Goal: Task Accomplishment & Management: Use online tool/utility

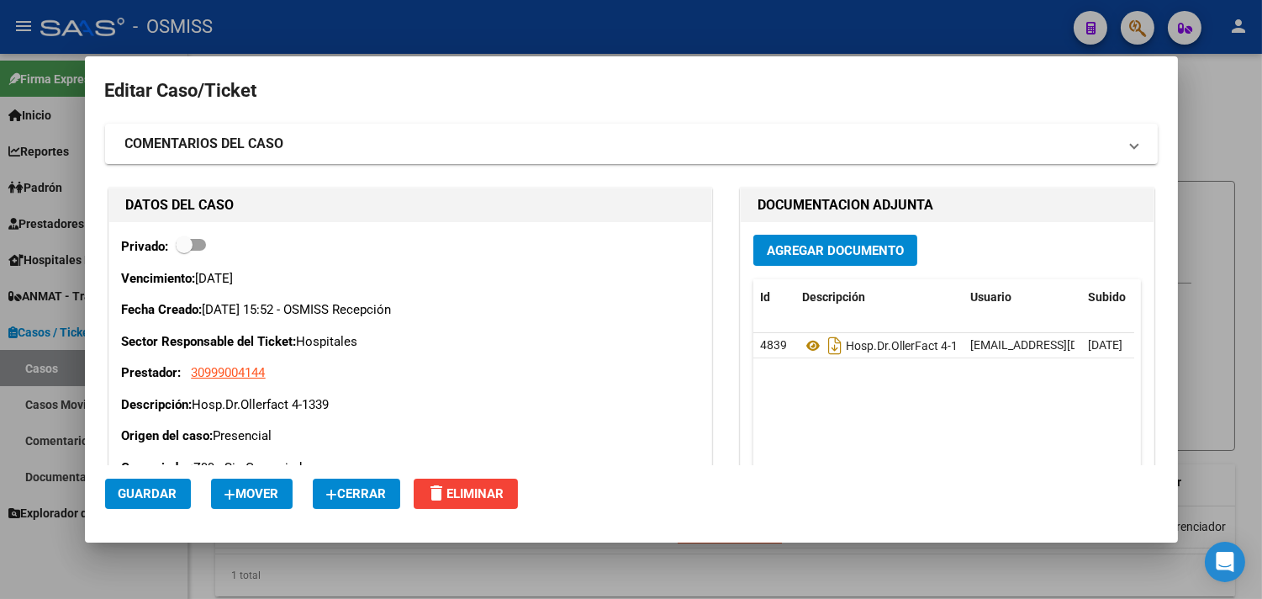
click at [362, 497] on span "Cerrar" at bounding box center [356, 493] width 61 height 15
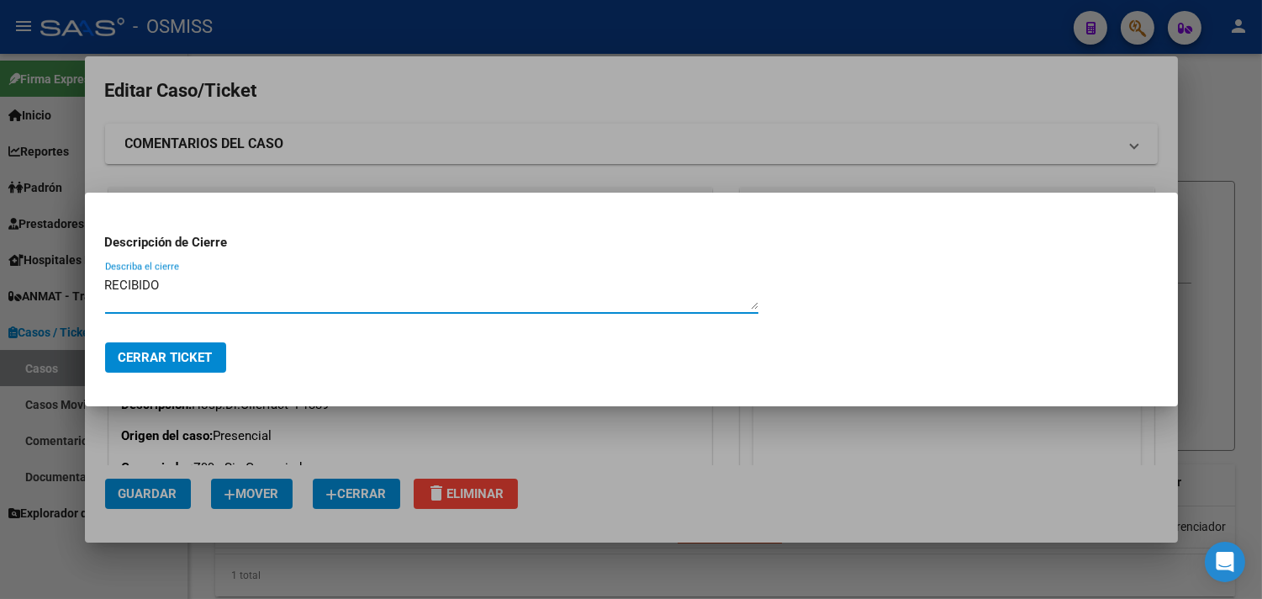
type textarea "RECIBIDO"
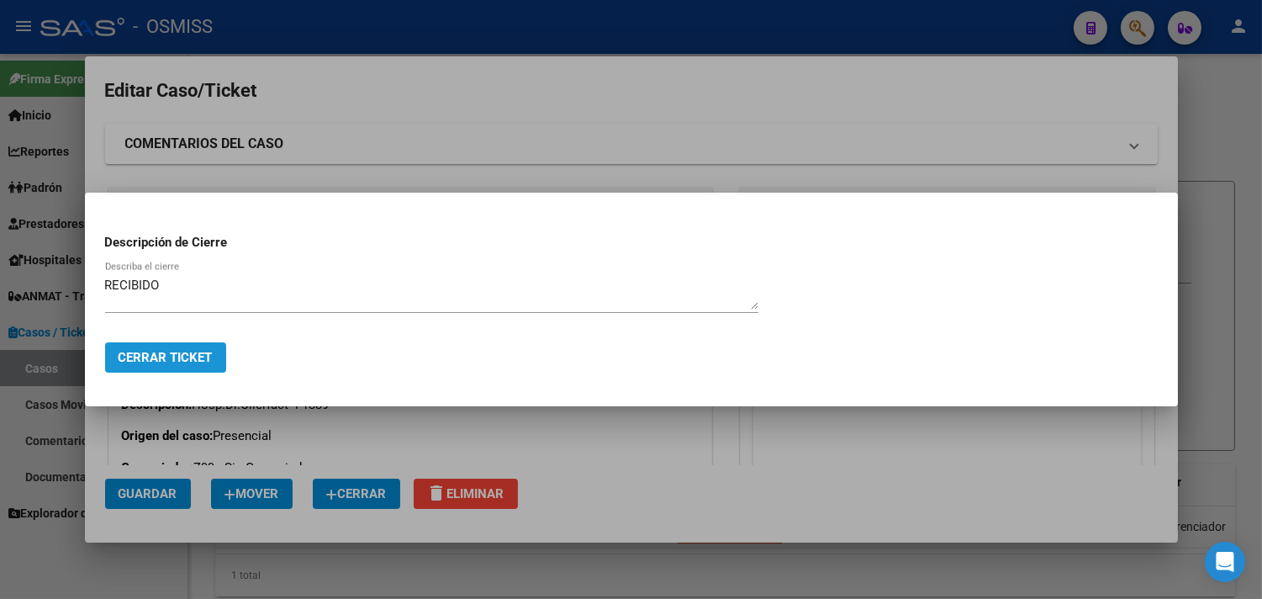
click at [198, 365] on button "Cerrar Ticket" at bounding box center [165, 357] width 121 height 30
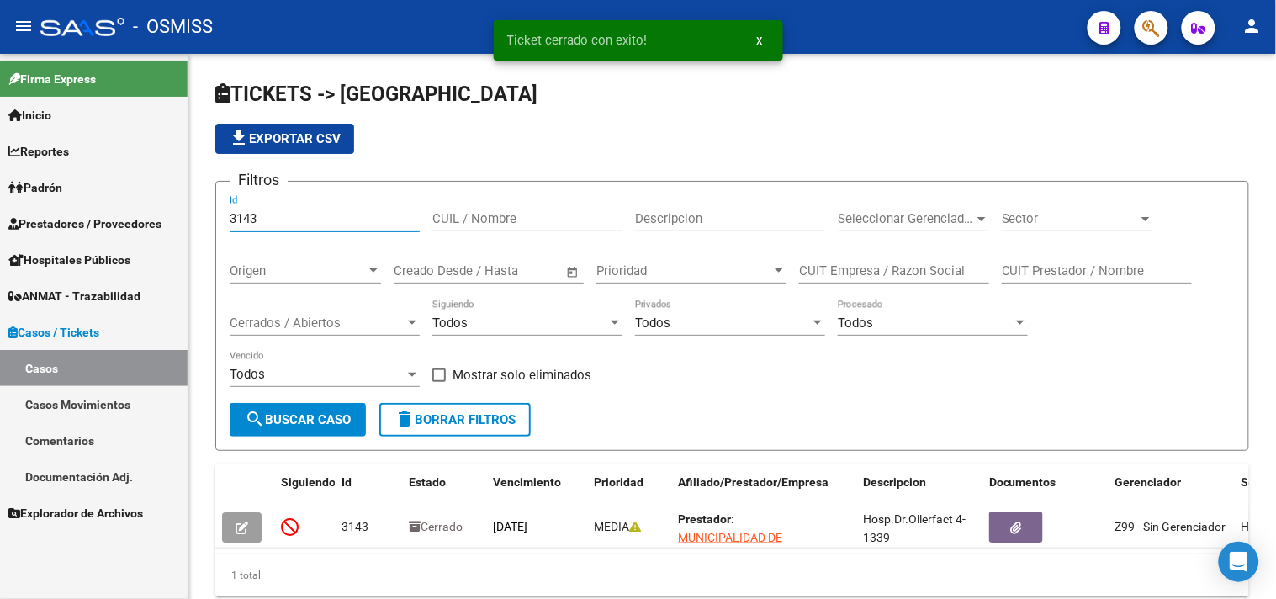
drag, startPoint x: 288, startPoint y: 224, endPoint x: 168, endPoint y: 206, distance: 120.7
click at [168, 206] on mat-sidenav-container "Firma Express Inicio Calendario SSS Instructivos Contacto OS Reportes Ingresos …" at bounding box center [638, 326] width 1276 height 545
click at [353, 325] on span "Cerrados / Abiertos" at bounding box center [317, 322] width 175 height 15
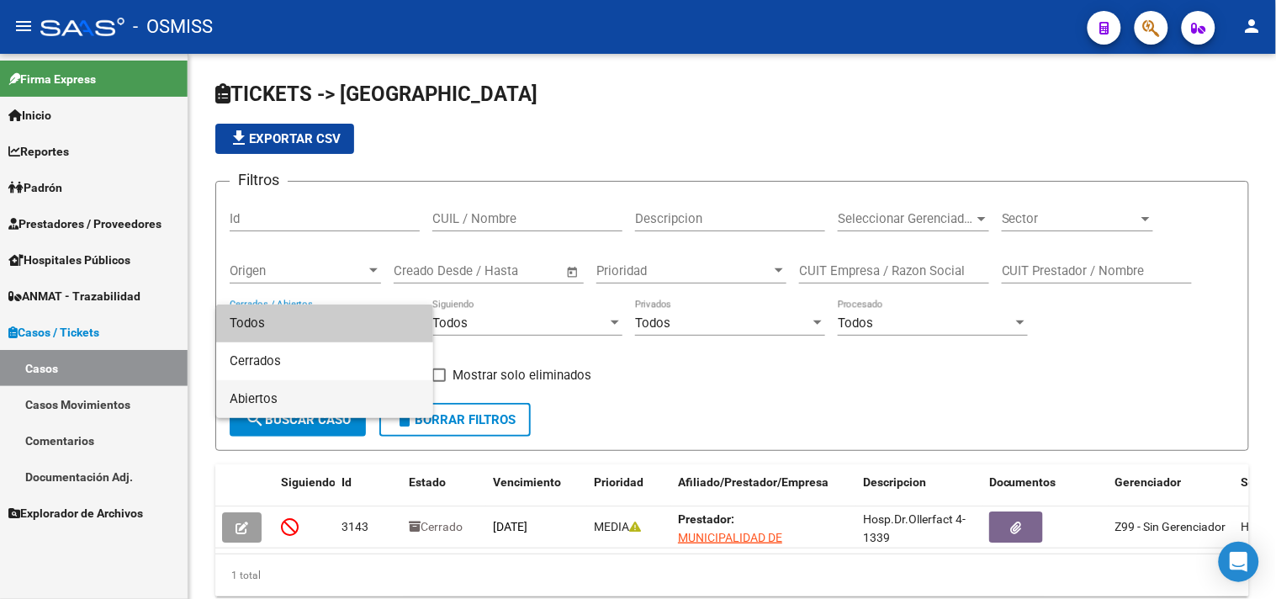
click at [338, 400] on span "Abiertos" at bounding box center [325, 399] width 190 height 38
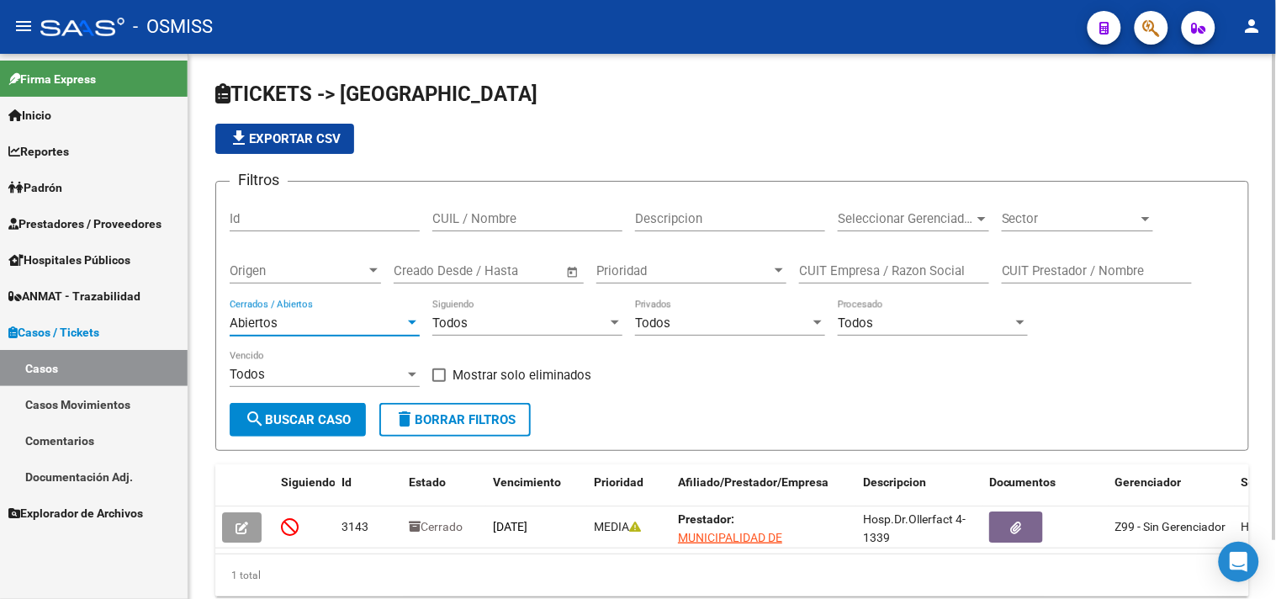
click at [1046, 220] on span "Sector" at bounding box center [1069, 218] width 136 height 15
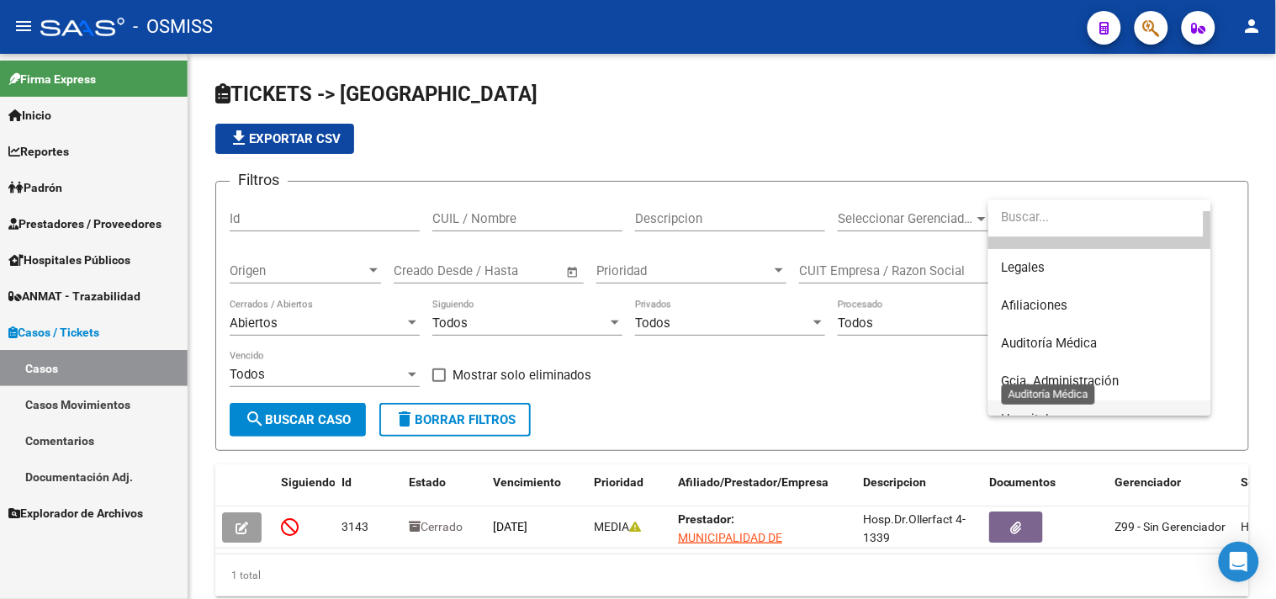
scroll to position [93, 0]
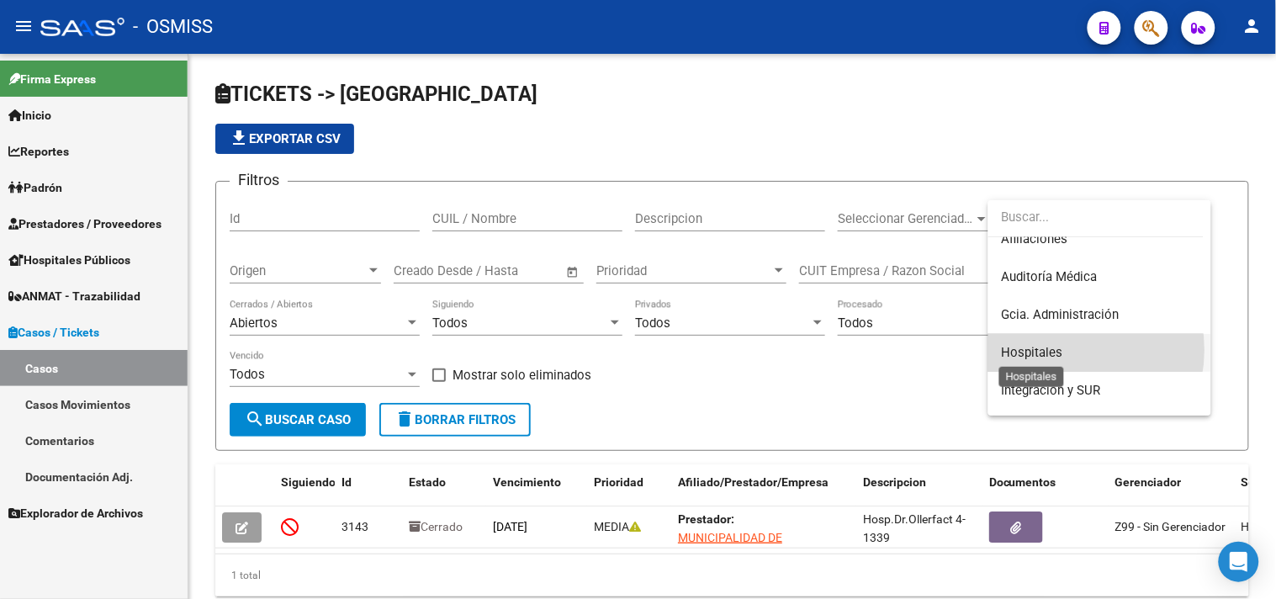
click at [1058, 350] on span "Hospitales" at bounding box center [1031, 352] width 61 height 15
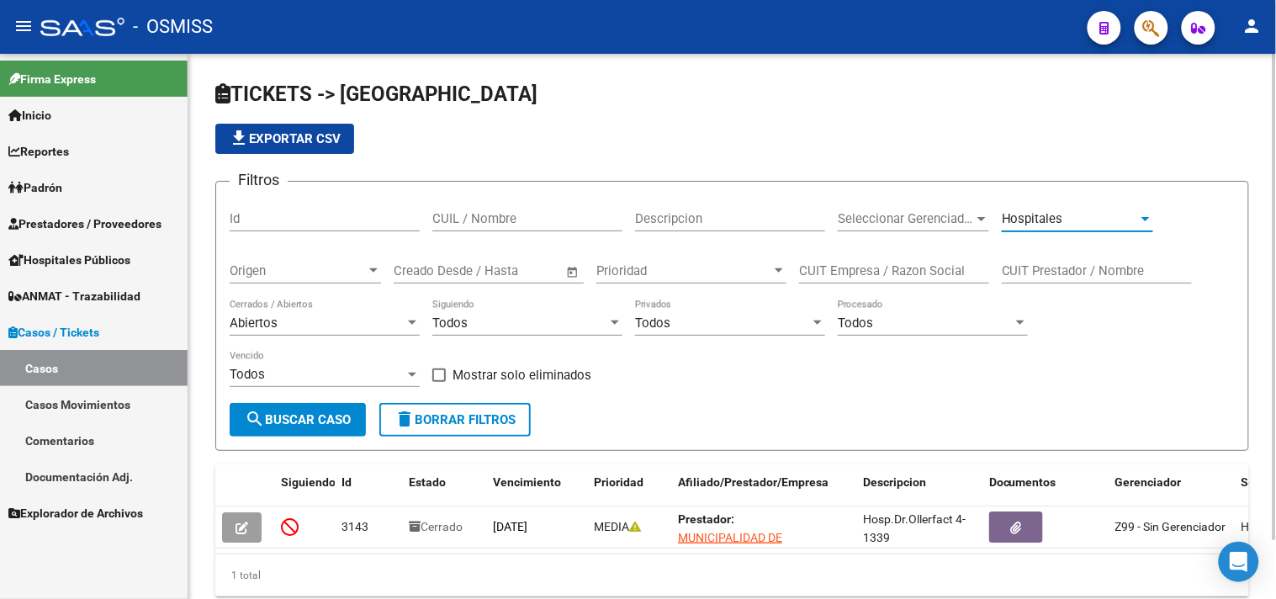
click at [345, 426] on span "search Buscar Caso" at bounding box center [298, 419] width 106 height 15
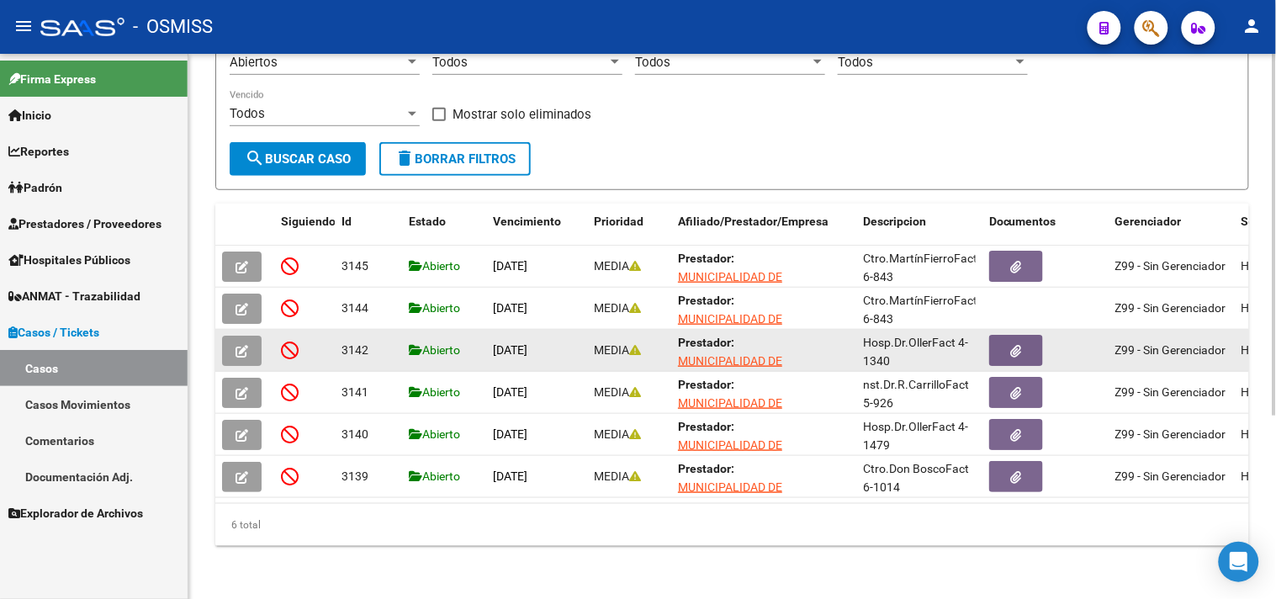
scroll to position [275, 0]
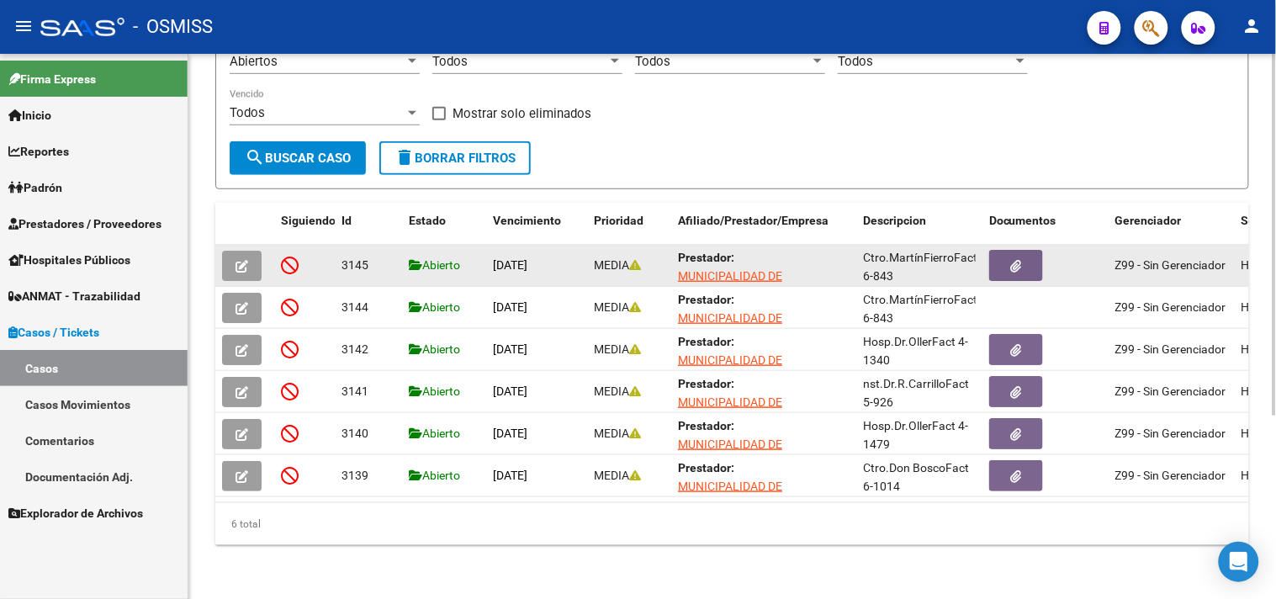
click at [241, 260] on icon "button" at bounding box center [241, 266] width 13 height 13
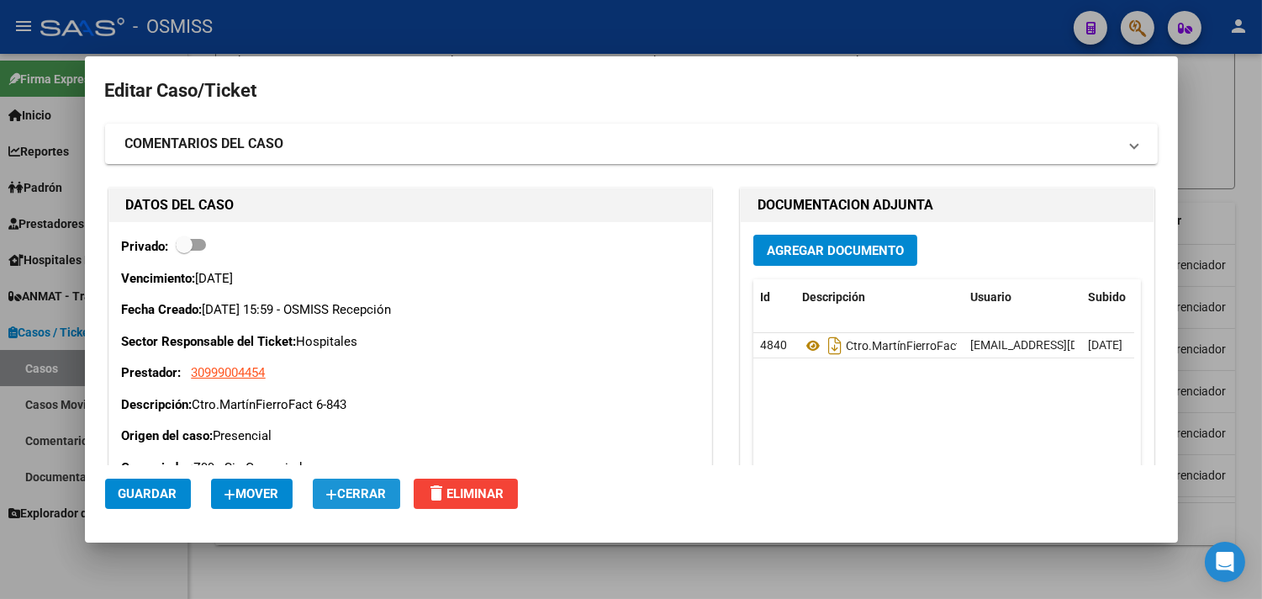
click at [357, 494] on span "Cerrar" at bounding box center [356, 493] width 61 height 15
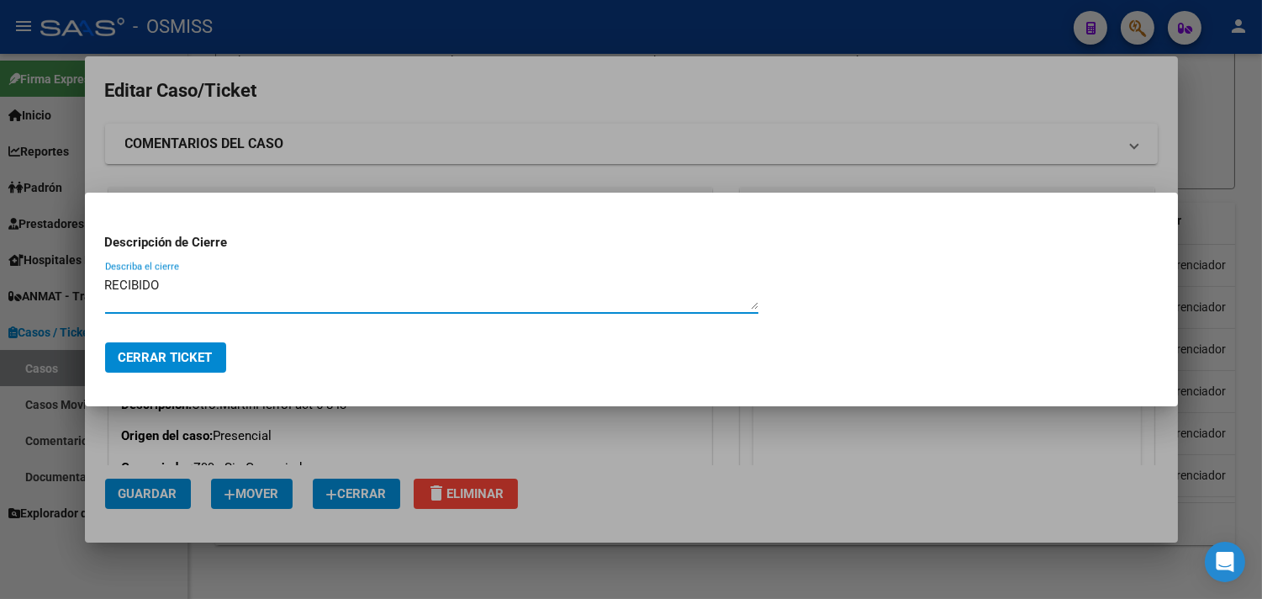
type textarea "RECIBIDO"
click at [191, 367] on button "Cerrar Ticket" at bounding box center [165, 357] width 121 height 30
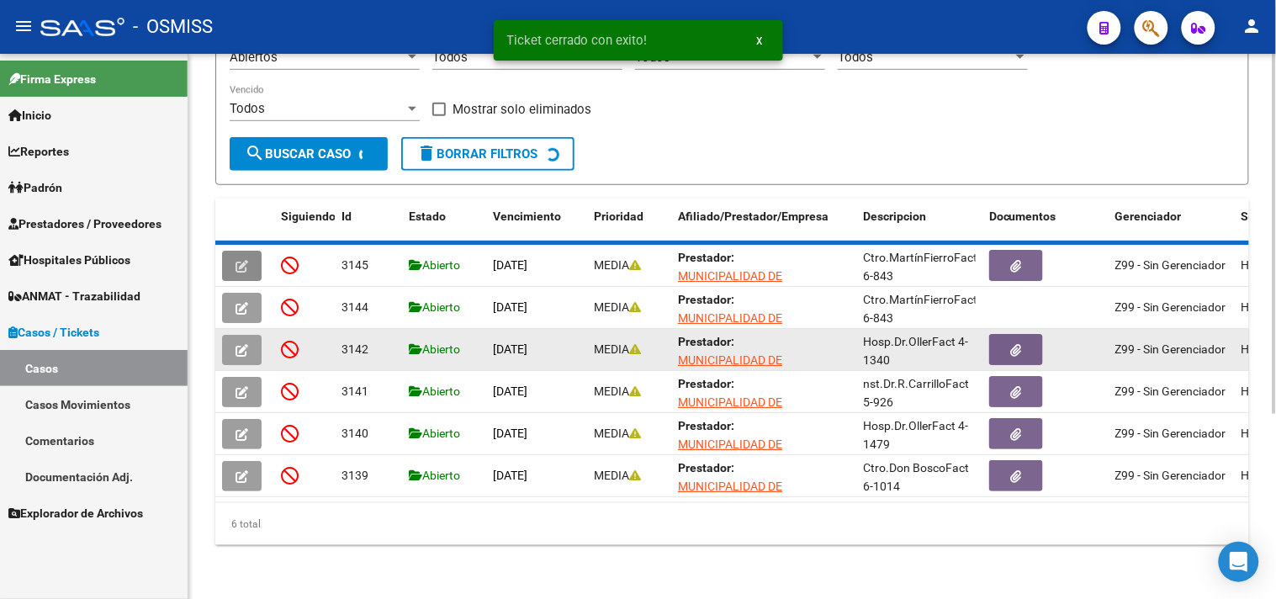
scroll to position [234, 0]
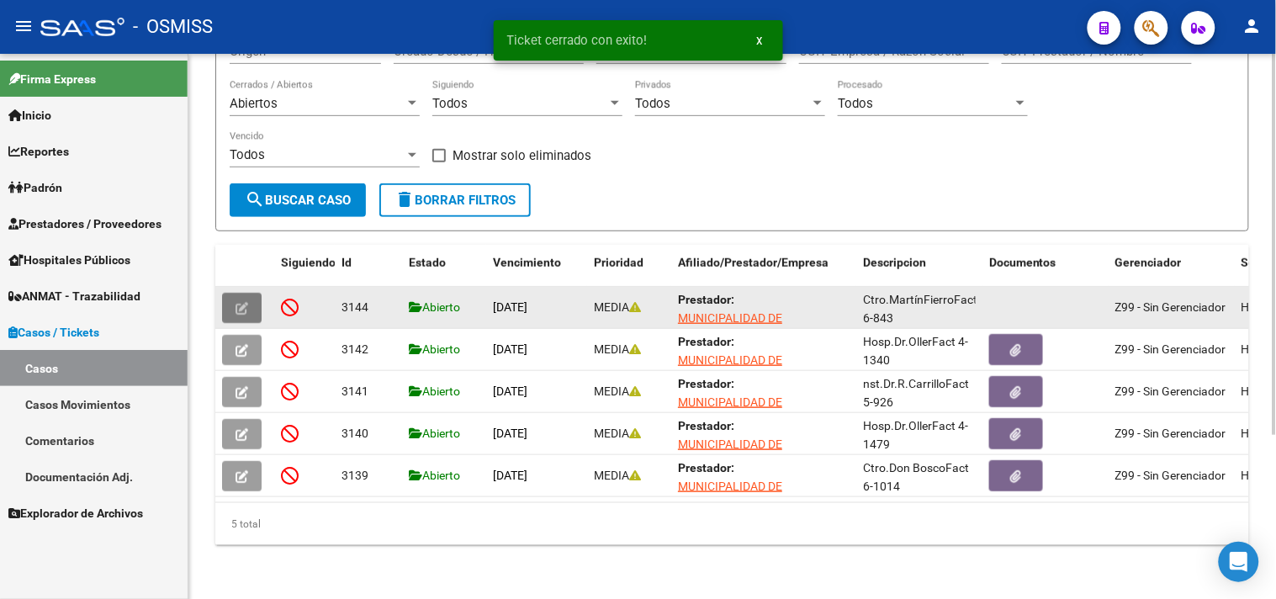
click at [246, 293] on button "button" at bounding box center [242, 308] width 40 height 30
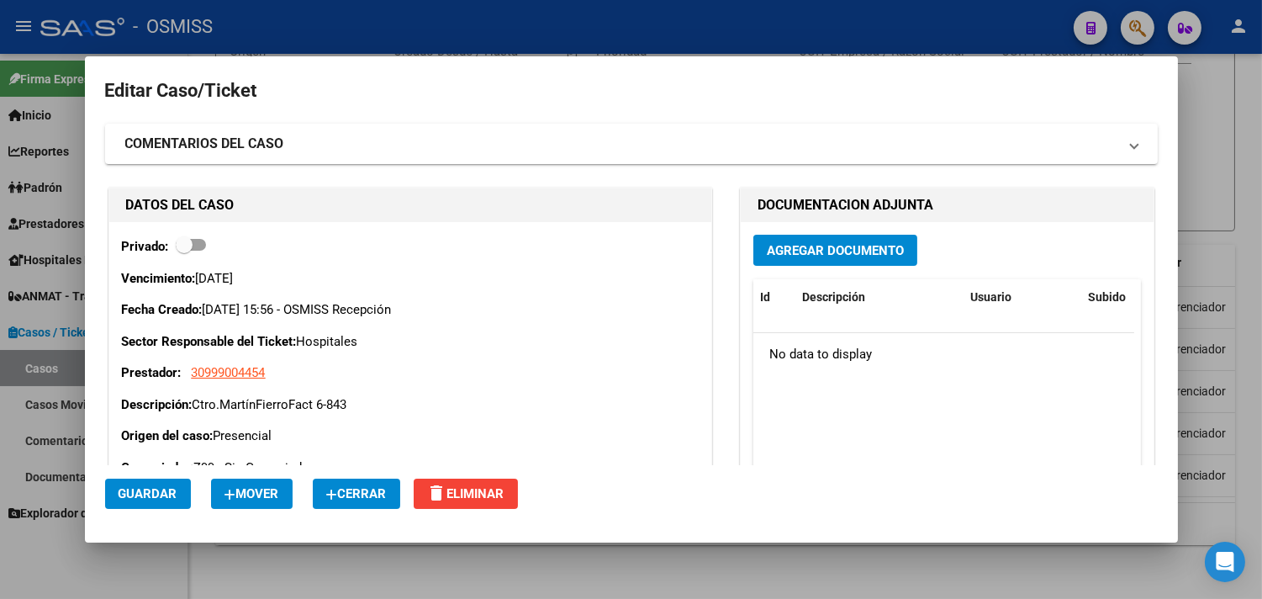
click at [362, 501] on button "Cerrar" at bounding box center [356, 493] width 87 height 30
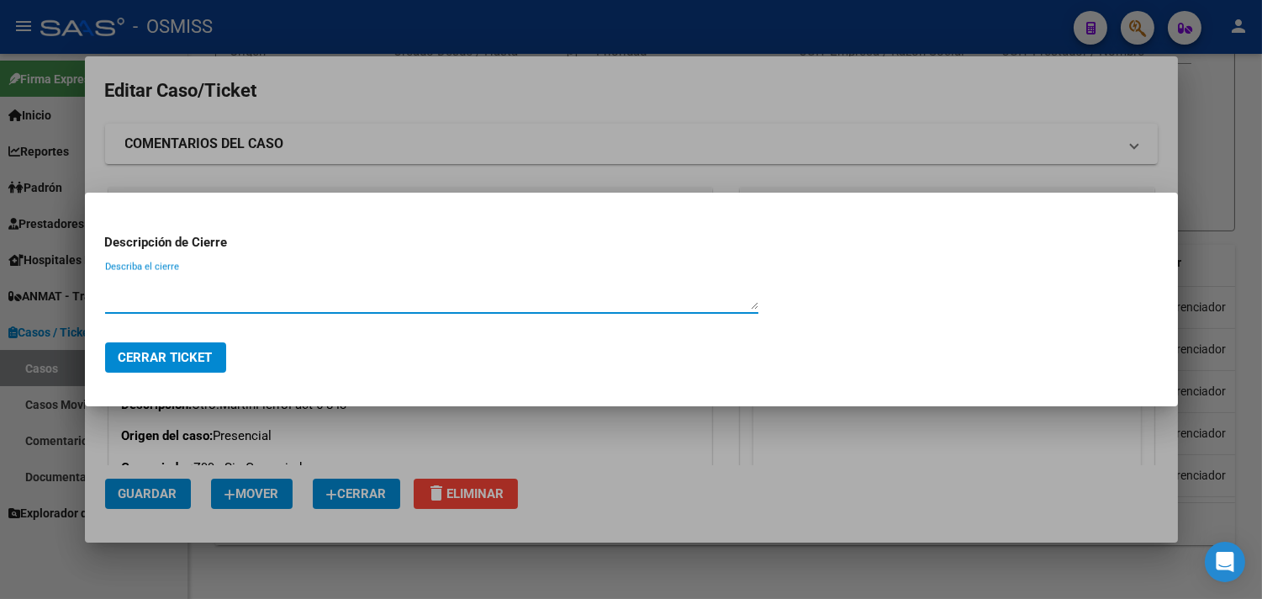
paste textarea "063-00000934"
drag, startPoint x: 199, startPoint y: 284, endPoint x: 0, endPoint y: 245, distance: 203.2
click at [0, 245] on div "Editar Caso/Ticket COMENTARIOS DEL CASO Escriba su comentario aquí. Enviar come…" at bounding box center [631, 299] width 1262 height 599
drag, startPoint x: 160, startPoint y: 288, endPoint x: 34, endPoint y: 265, distance: 128.3
click at [35, 265] on div "Editar Caso/Ticket COMENTARIOS DEL CASO Escriba su comentario aquí. Enviar come…" at bounding box center [631, 299] width 1262 height 599
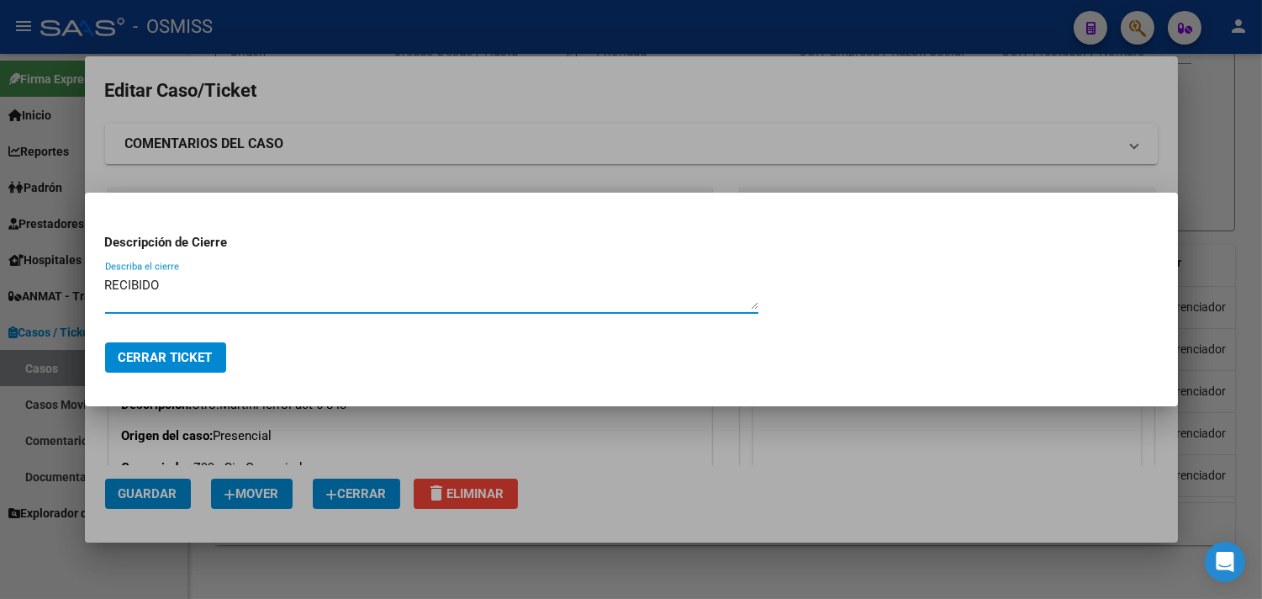
type textarea "RECIBIDO"
click at [187, 365] on button "Cerrar Ticket" at bounding box center [165, 357] width 121 height 30
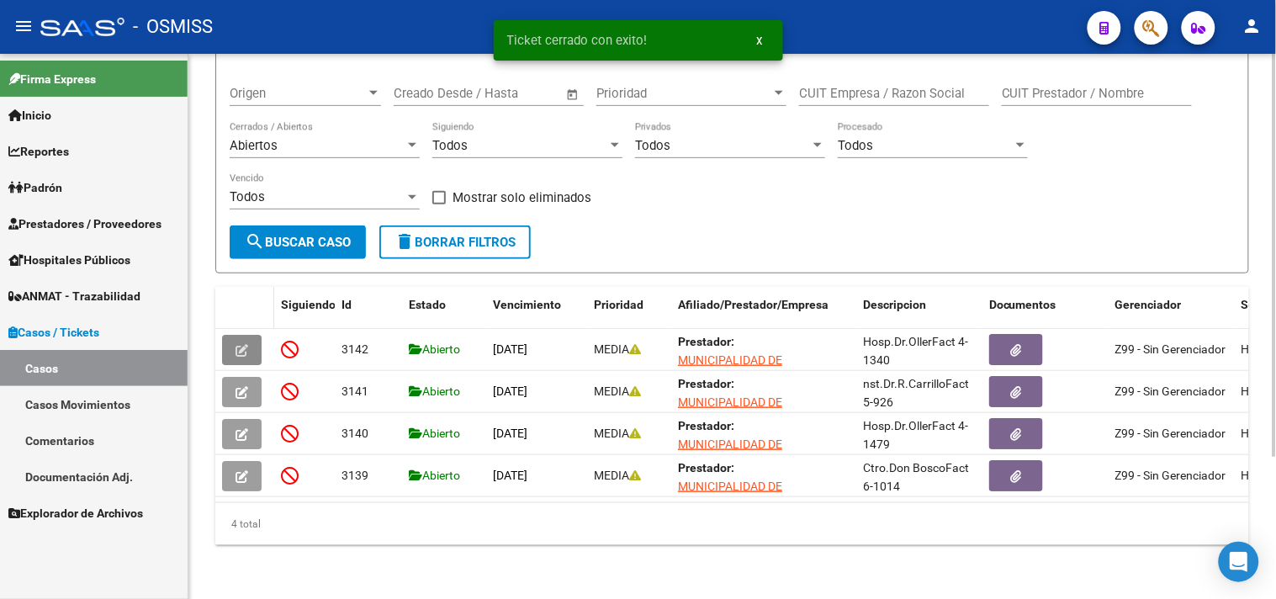
scroll to position [192, 0]
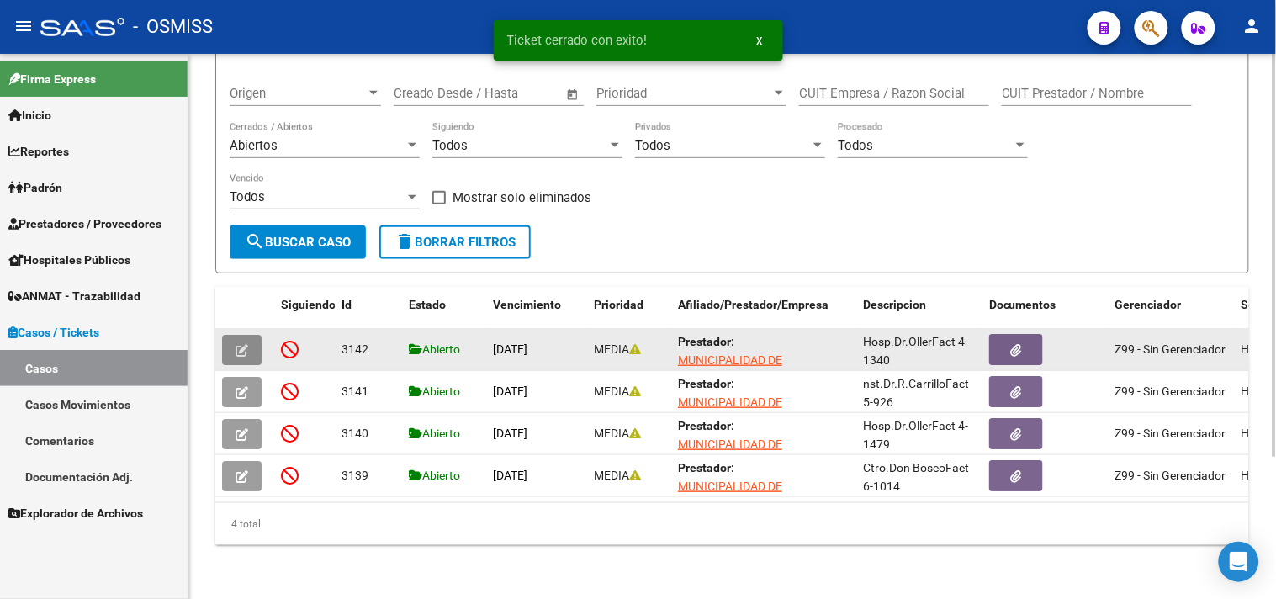
click at [255, 337] on button "button" at bounding box center [242, 350] width 40 height 30
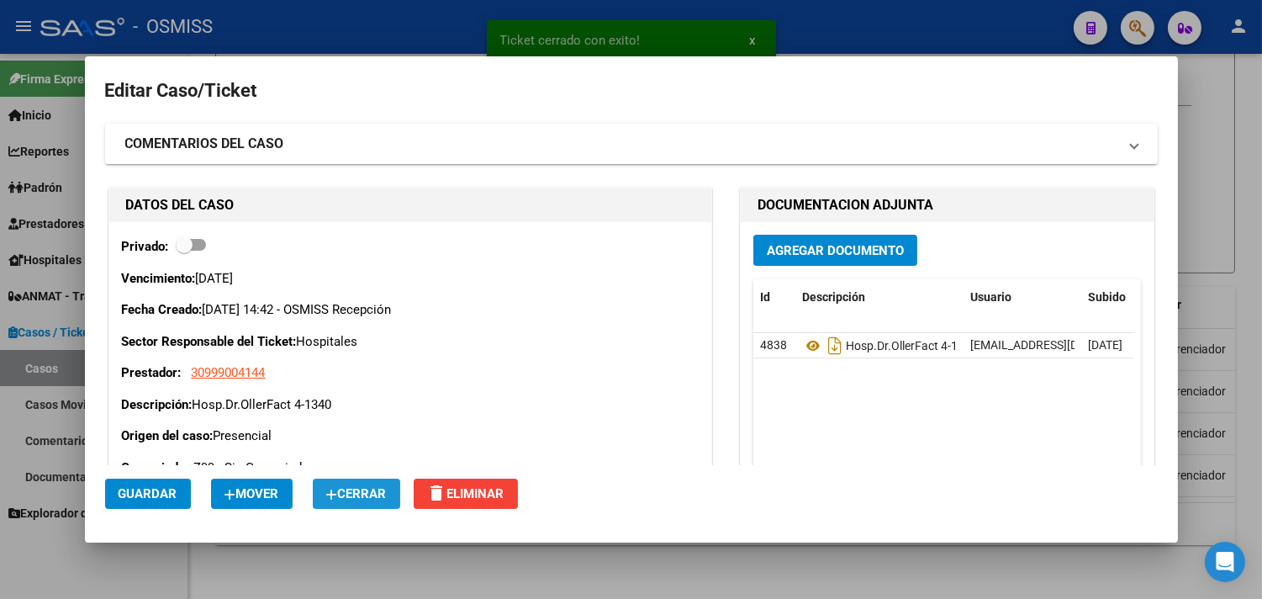
click at [338, 484] on button "Cerrar" at bounding box center [356, 493] width 87 height 30
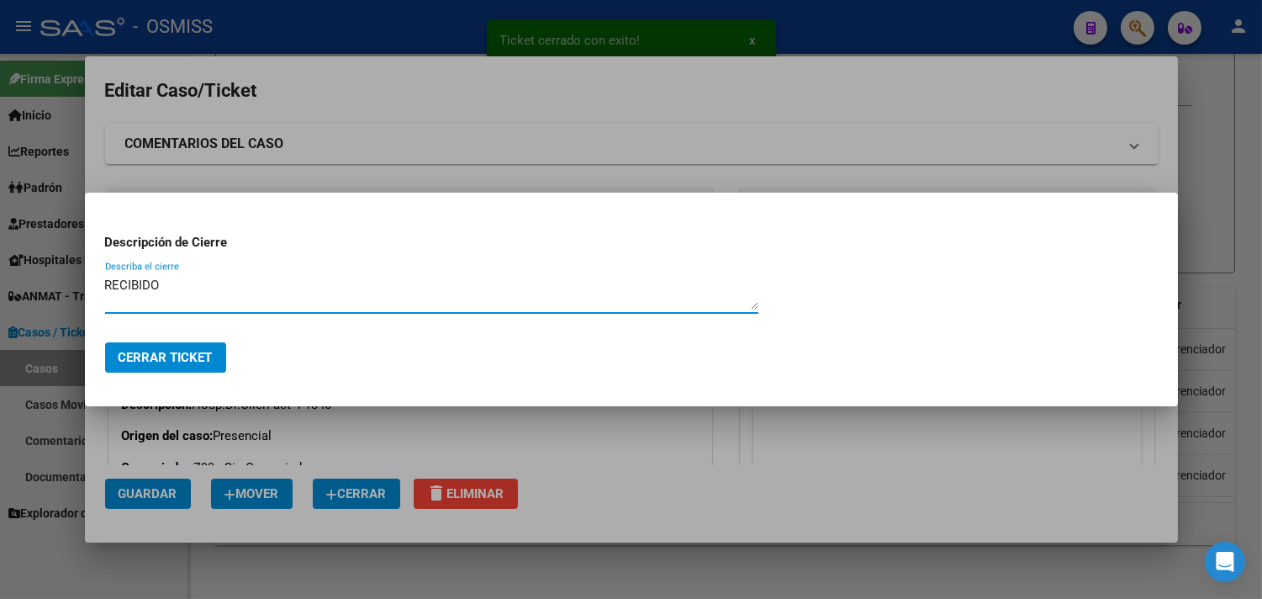
type textarea "RECIBIDO"
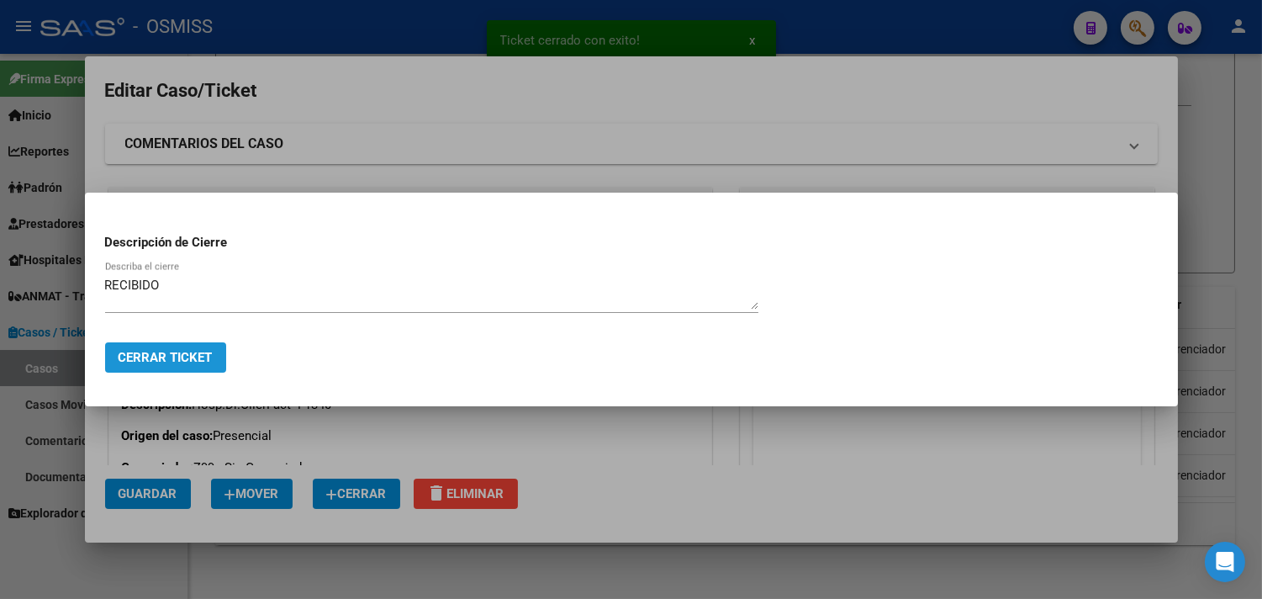
click at [186, 355] on span "Cerrar Ticket" at bounding box center [166, 357] width 94 height 15
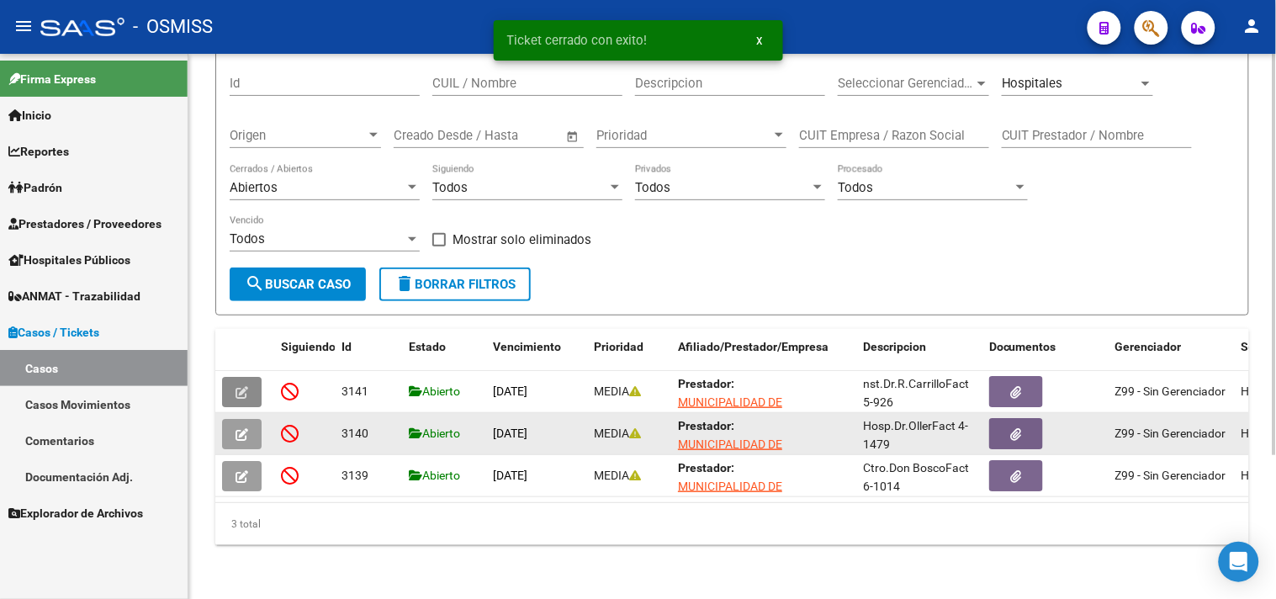
scroll to position [150, 0]
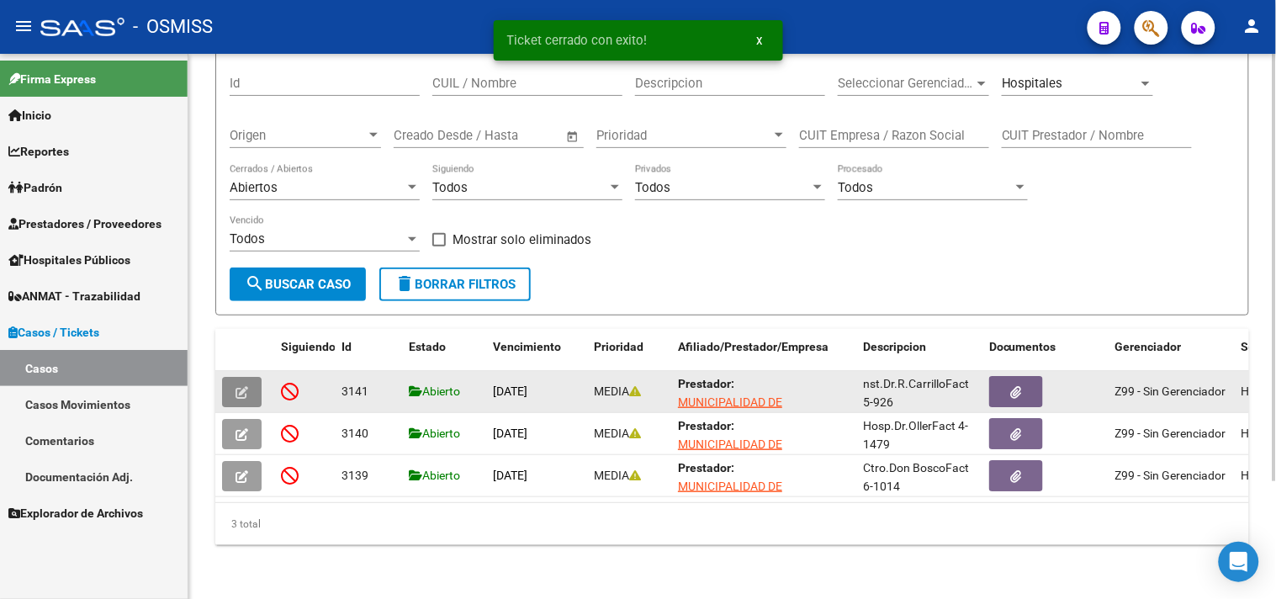
click at [244, 386] on icon "button" at bounding box center [241, 392] width 13 height 13
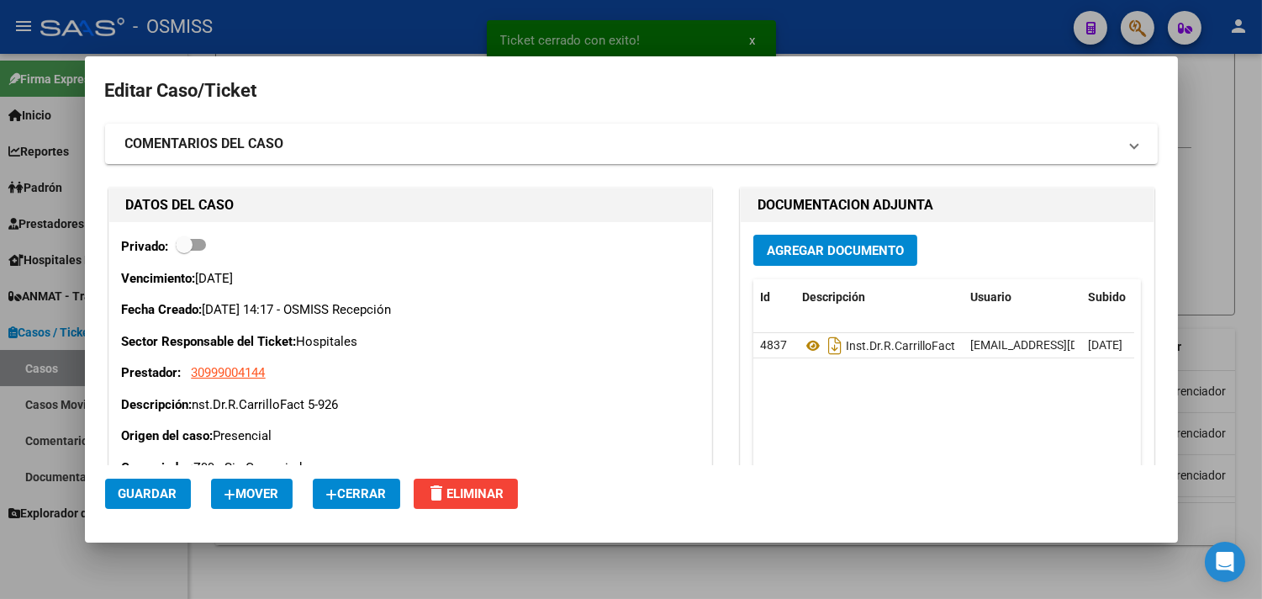
click at [349, 494] on span "Cerrar" at bounding box center [356, 493] width 61 height 15
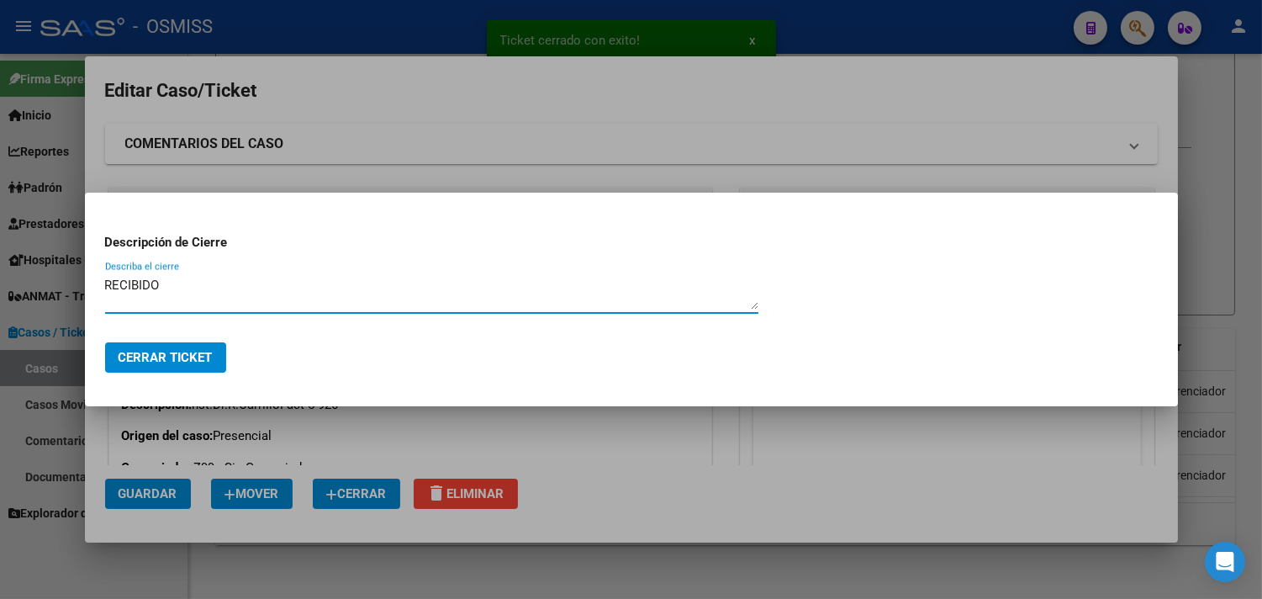
type textarea "RECIBIDO"
click at [189, 362] on span "Cerrar Ticket" at bounding box center [166, 357] width 94 height 15
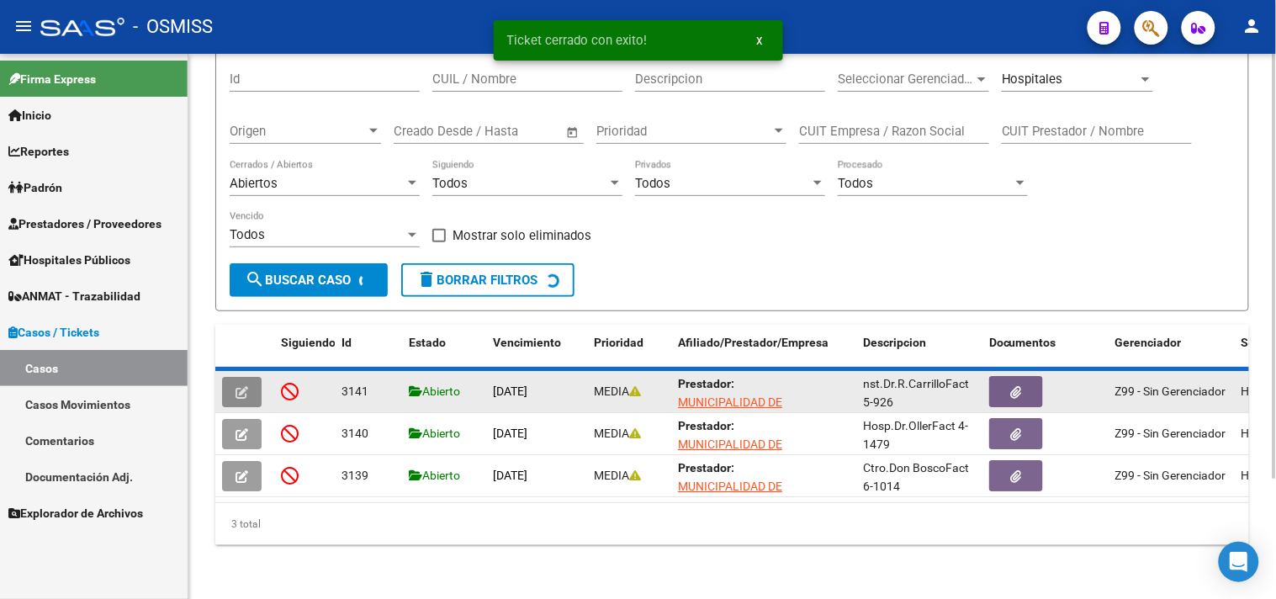
scroll to position [108, 0]
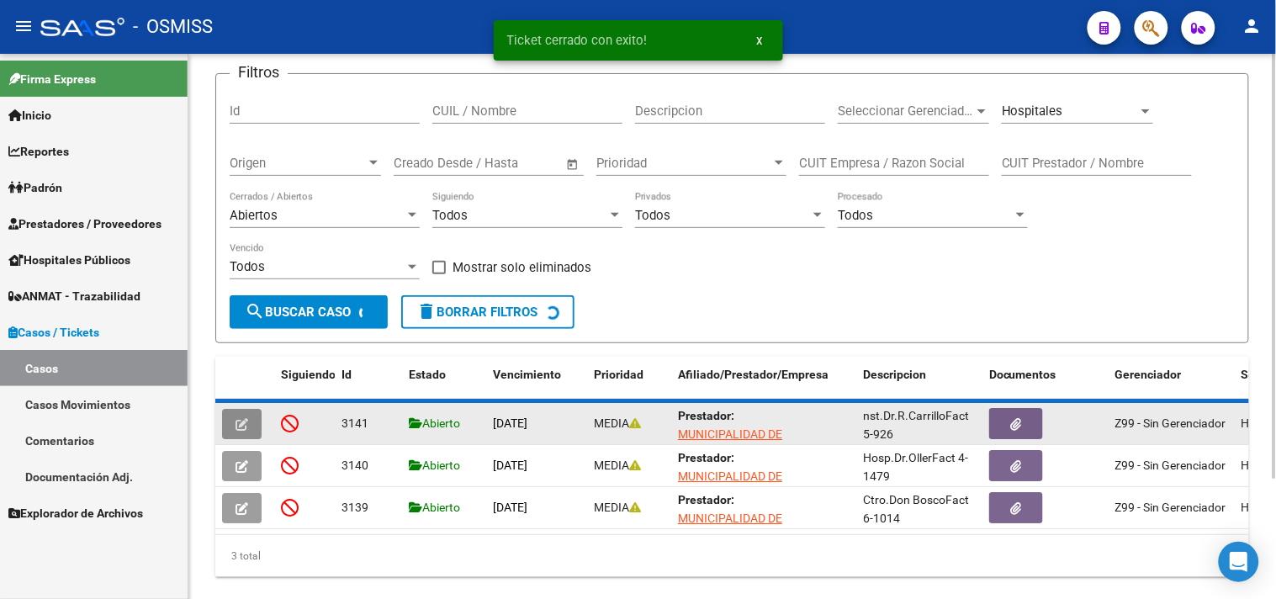
click at [233, 419] on button "button" at bounding box center [242, 424] width 40 height 30
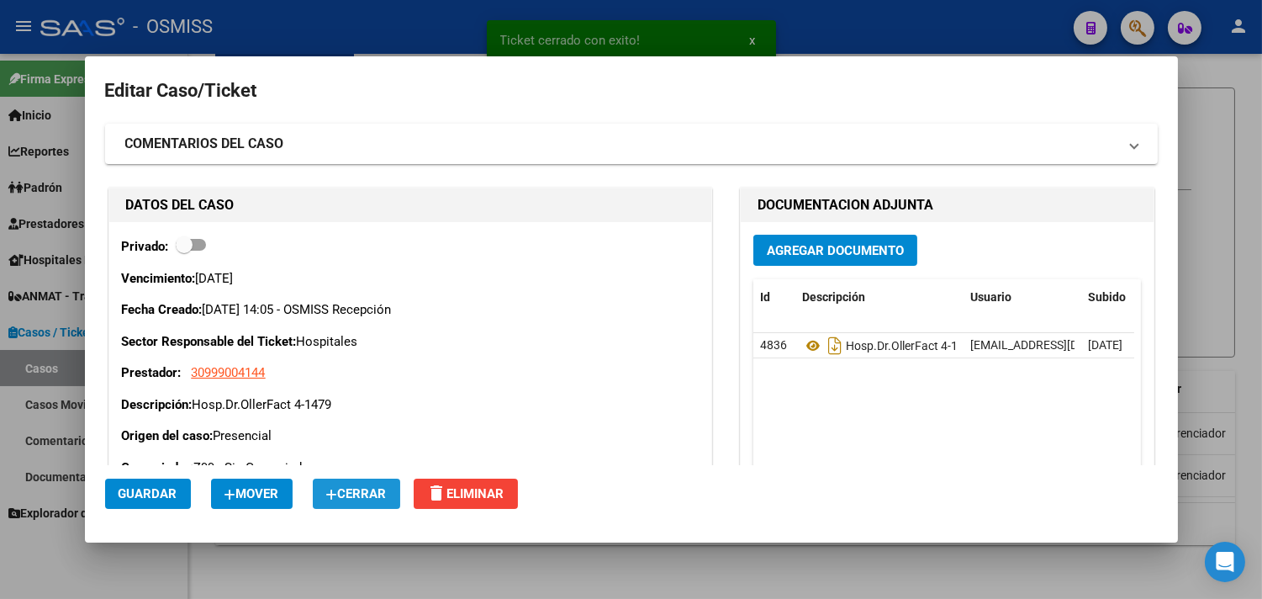
click at [346, 489] on span "Cerrar" at bounding box center [356, 493] width 61 height 15
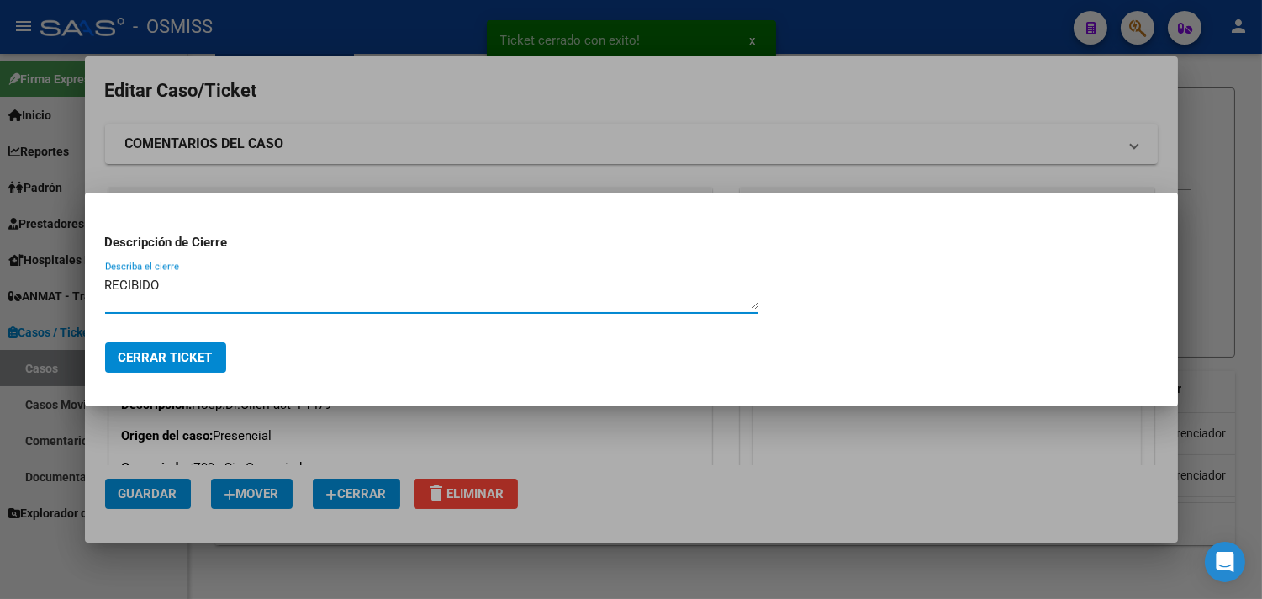
type textarea "RECIBIDO"
click at [212, 364] on span "Cerrar Ticket" at bounding box center [166, 357] width 94 height 15
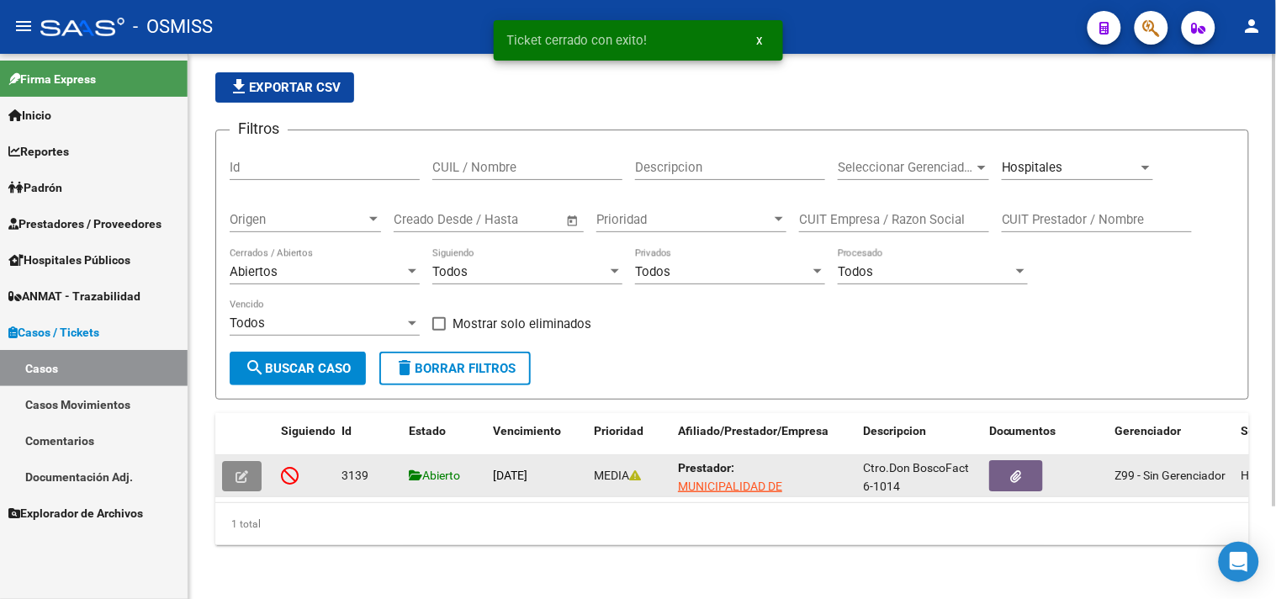
scroll to position [66, 0]
click at [240, 470] on icon "button" at bounding box center [241, 476] width 13 height 13
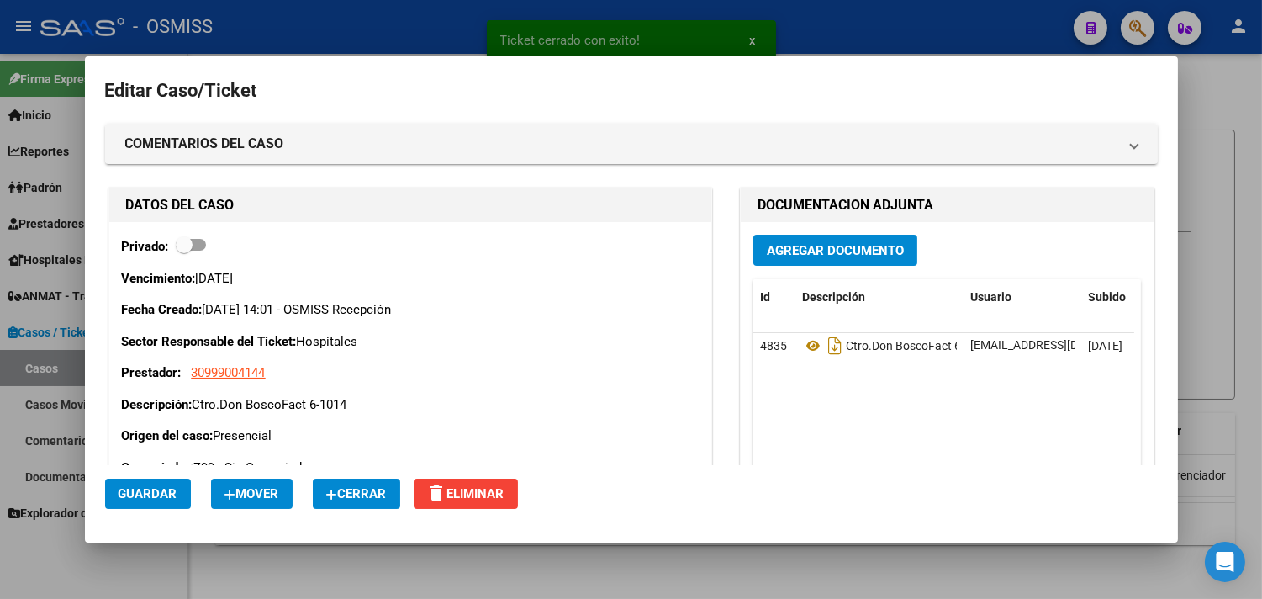
click at [368, 496] on span "Cerrar" at bounding box center [356, 493] width 61 height 15
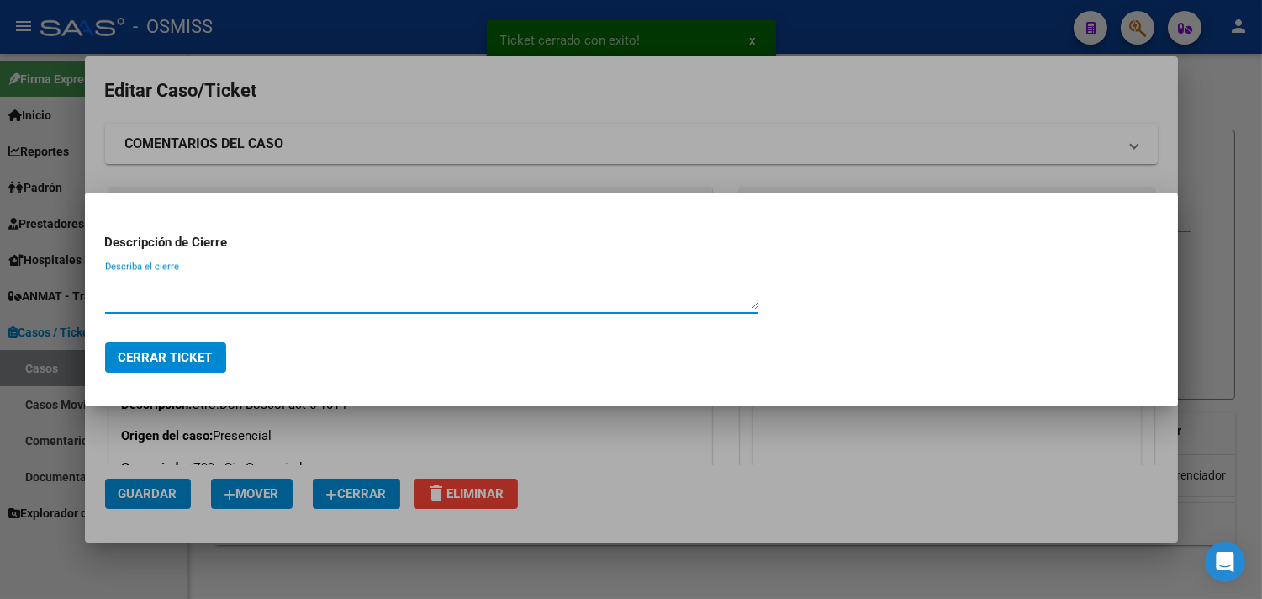
paste textarea "RECIBIDO"
type textarea "RECIBIDO"
click at [198, 343] on button "Cerrar Ticket" at bounding box center [165, 357] width 121 height 30
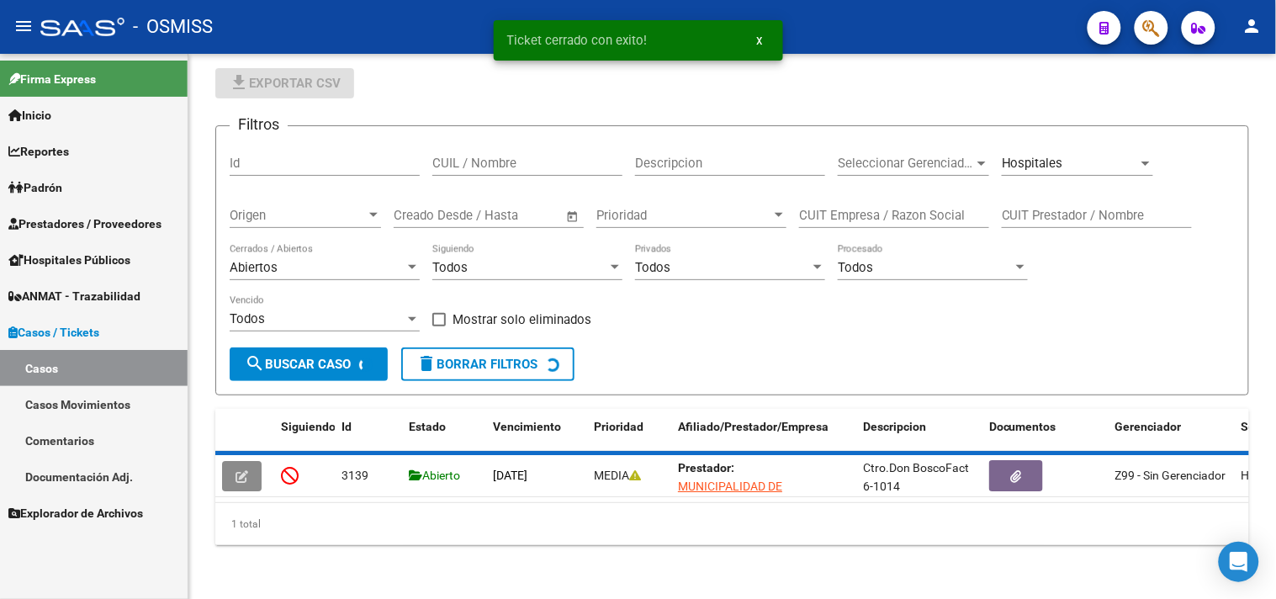
scroll to position [46, 0]
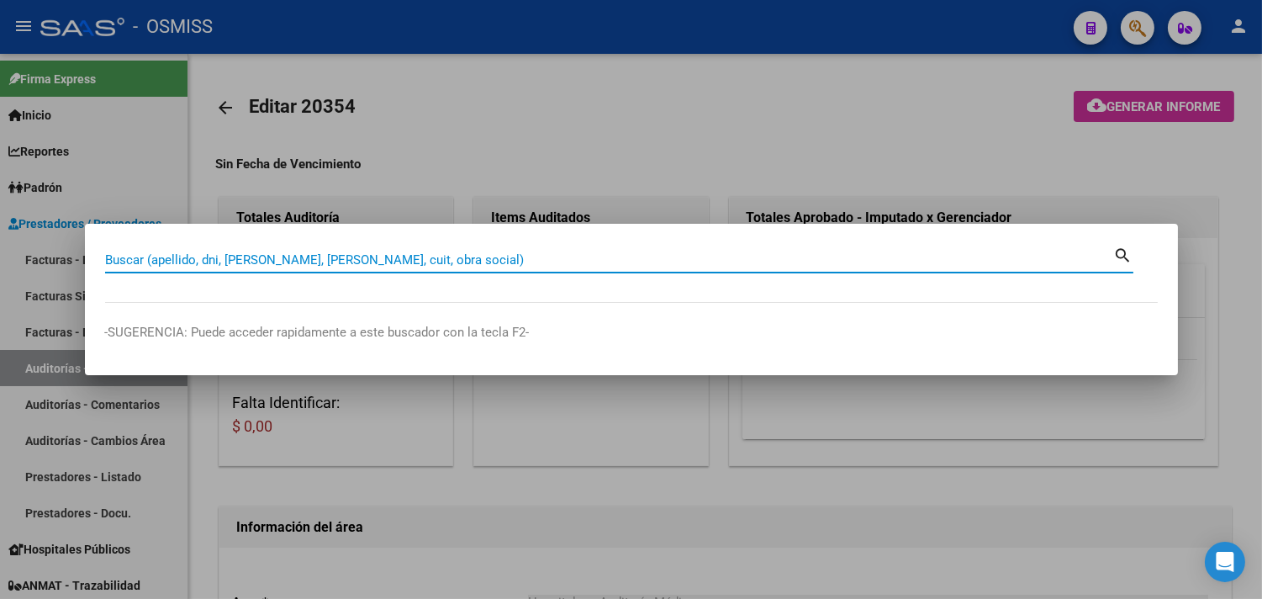
paste input "37 - 29708"
type input "37 - 29708"
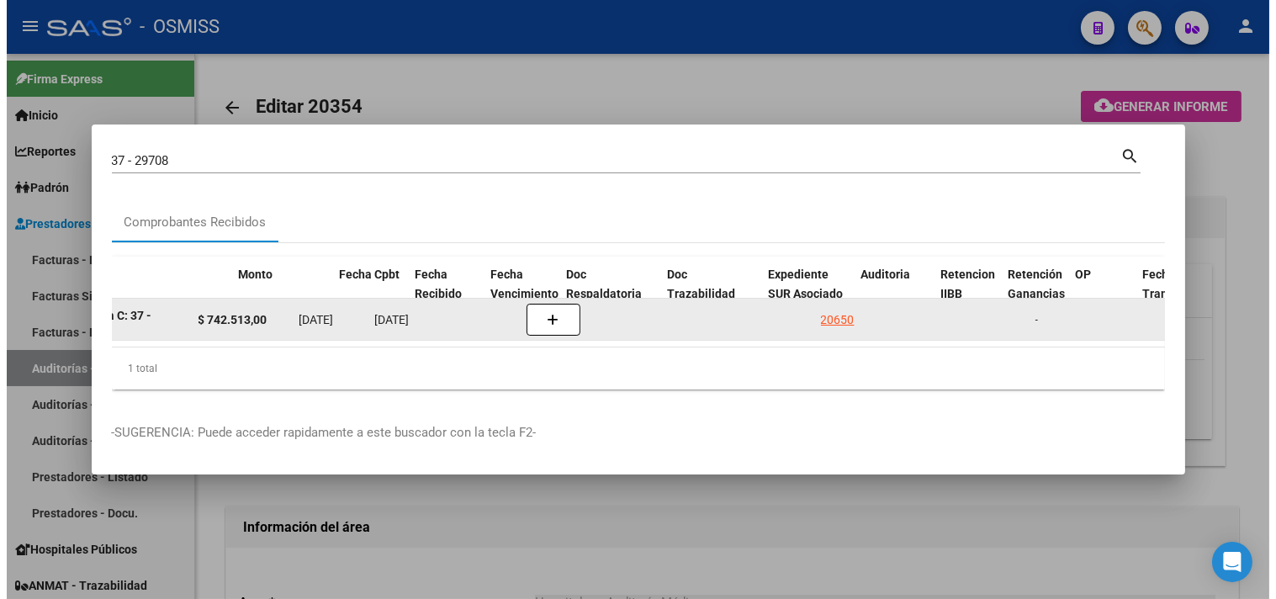
scroll to position [0, 626]
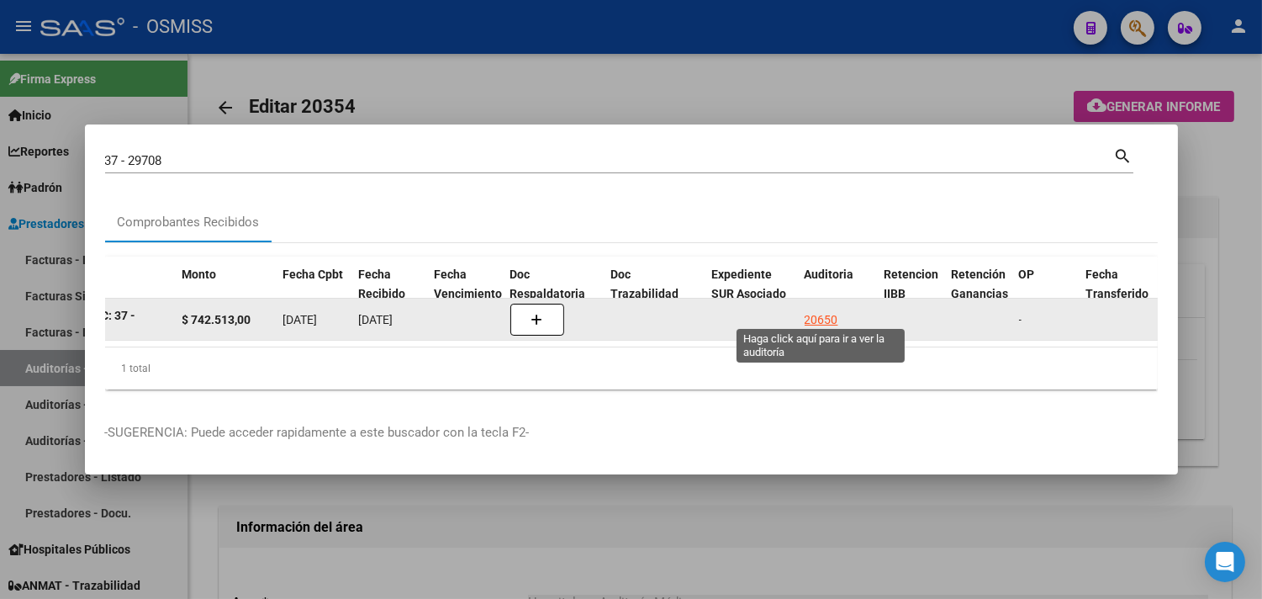
click at [813, 310] on div "20650" at bounding box center [822, 319] width 34 height 19
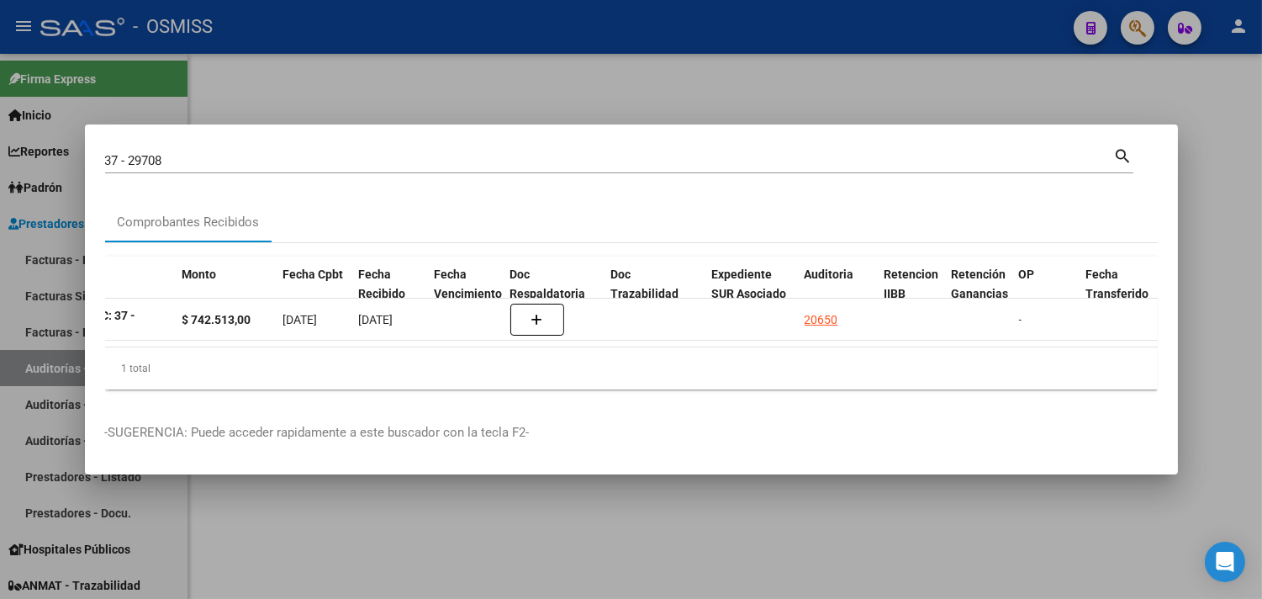
click at [1192, 288] on div at bounding box center [631, 299] width 1262 height 599
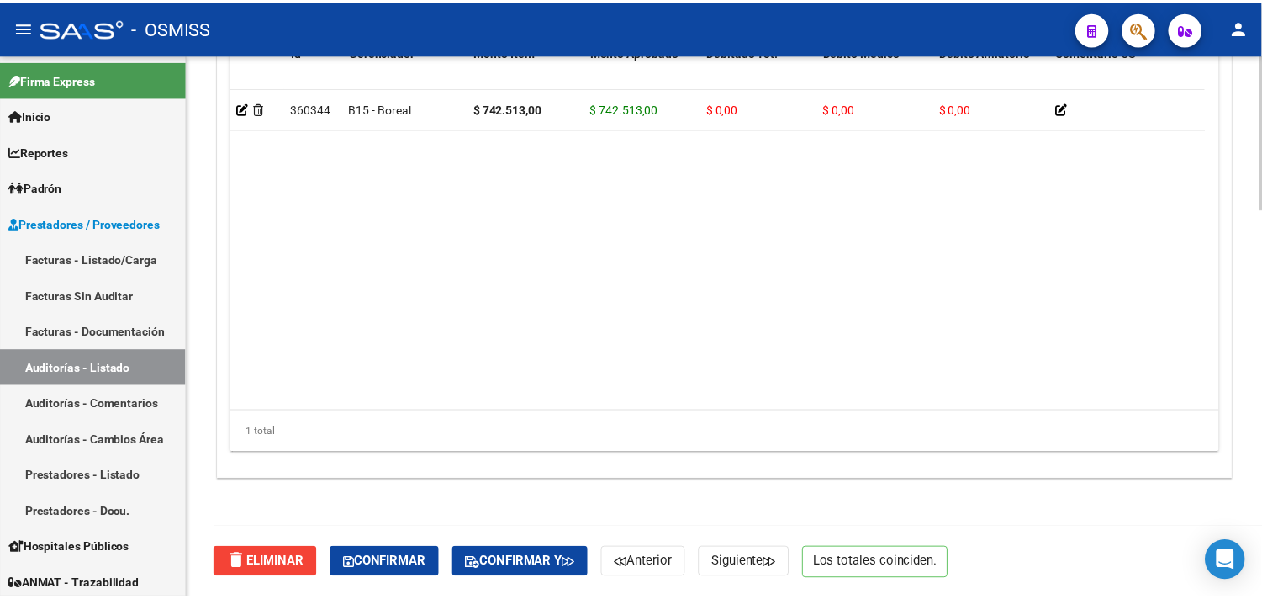
scroll to position [1361, 0]
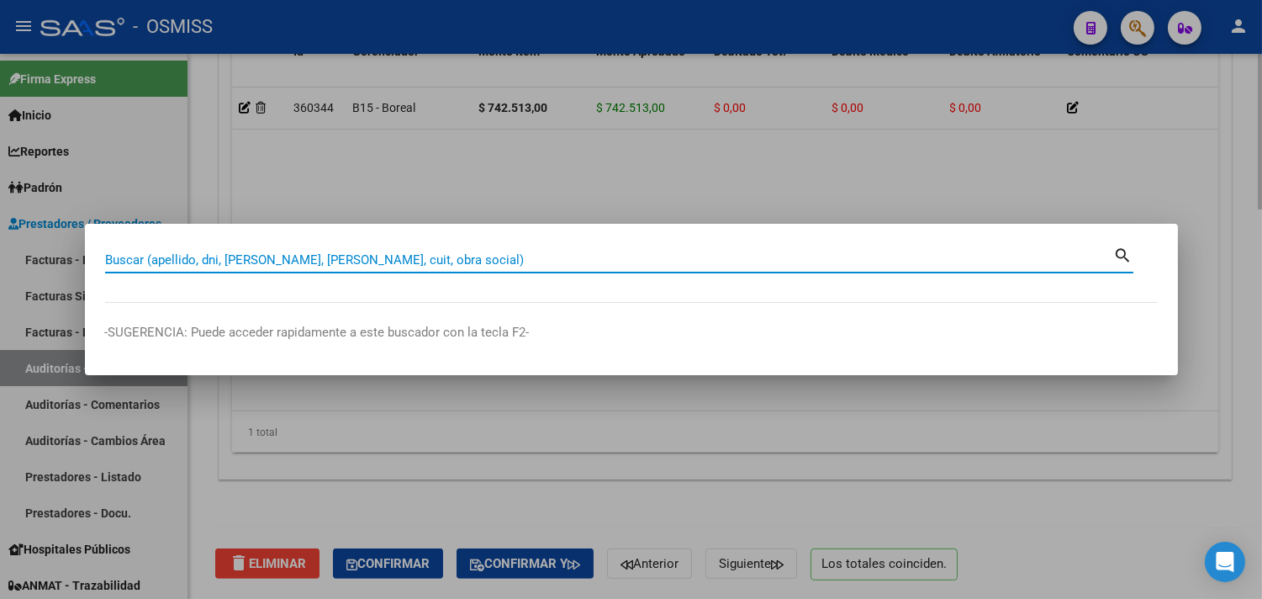
paste input "37 - 29709"
type input "37 - 29709"
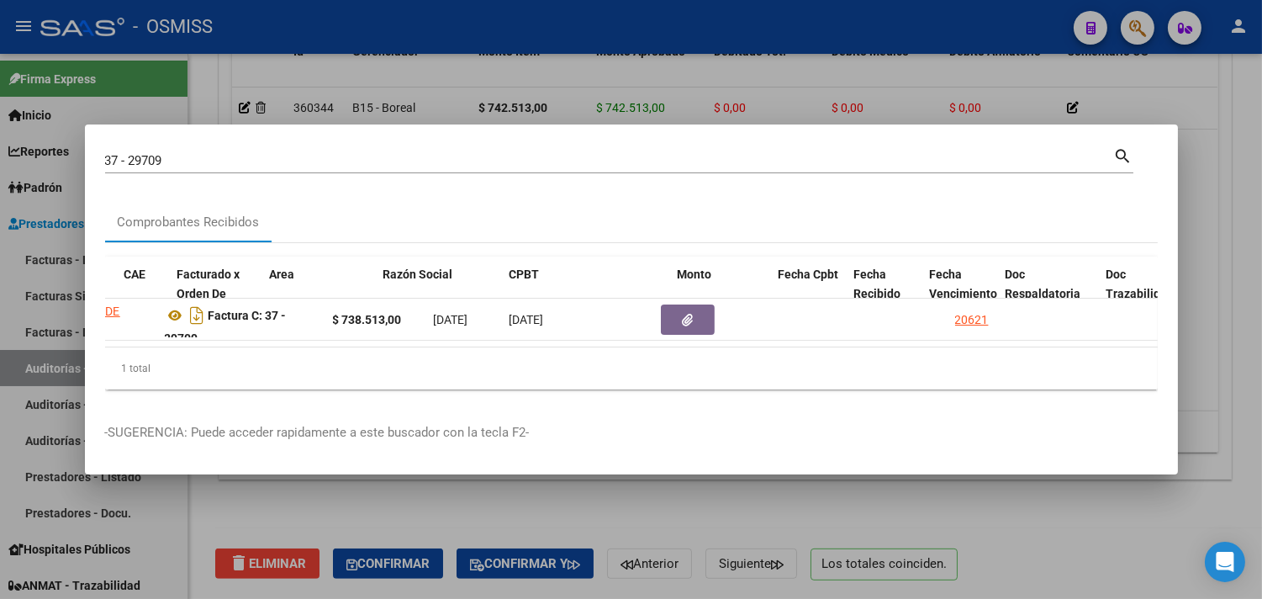
scroll to position [0, 600]
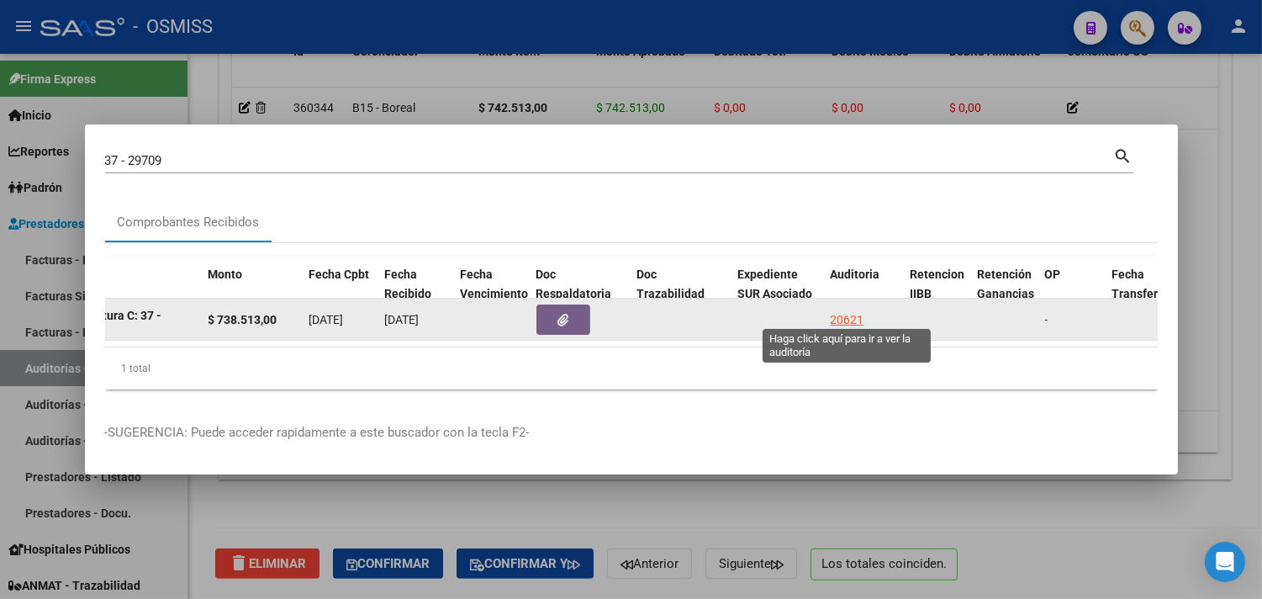
click at [841, 310] on div "20621" at bounding box center [848, 319] width 34 height 19
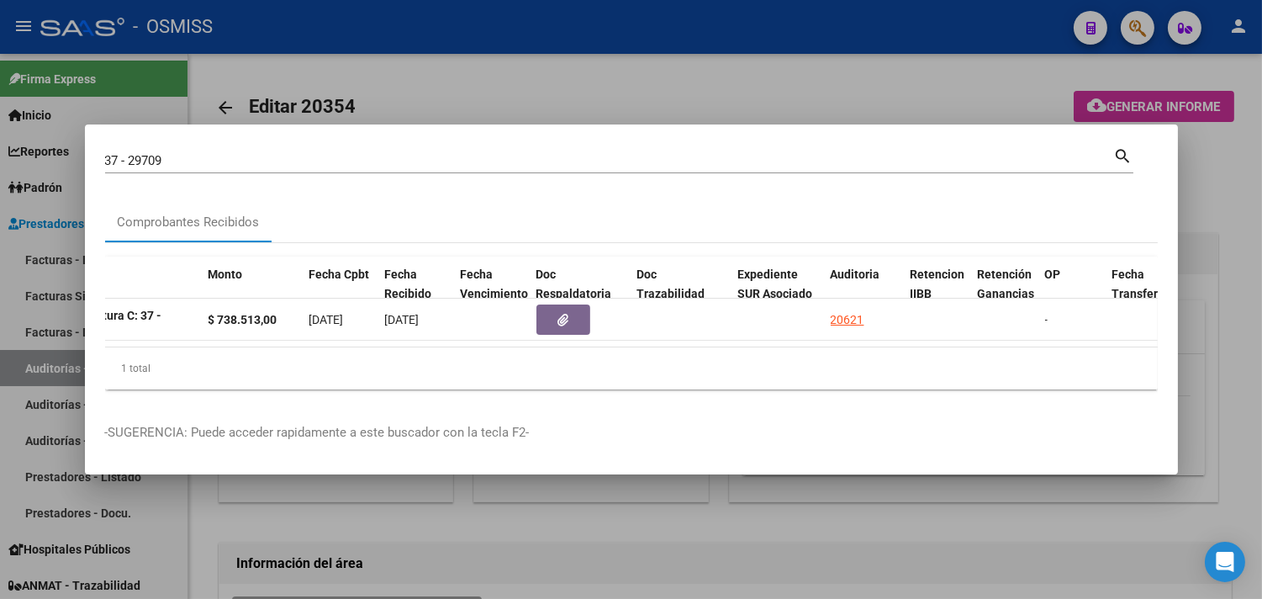
click at [1246, 304] on div at bounding box center [631, 299] width 1262 height 599
